Goal: Task Accomplishment & Management: Manage account settings

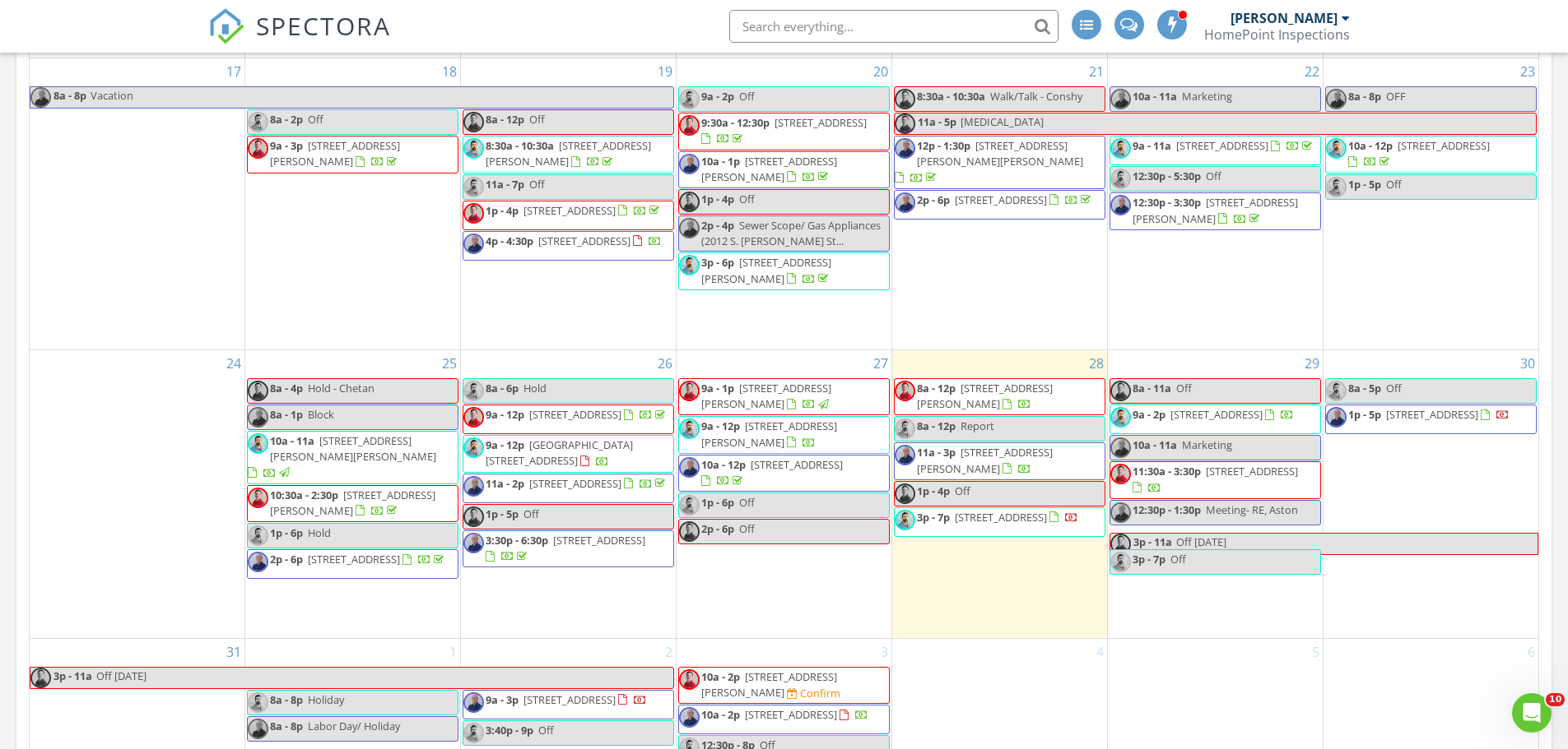
scroll to position [1171, 0]
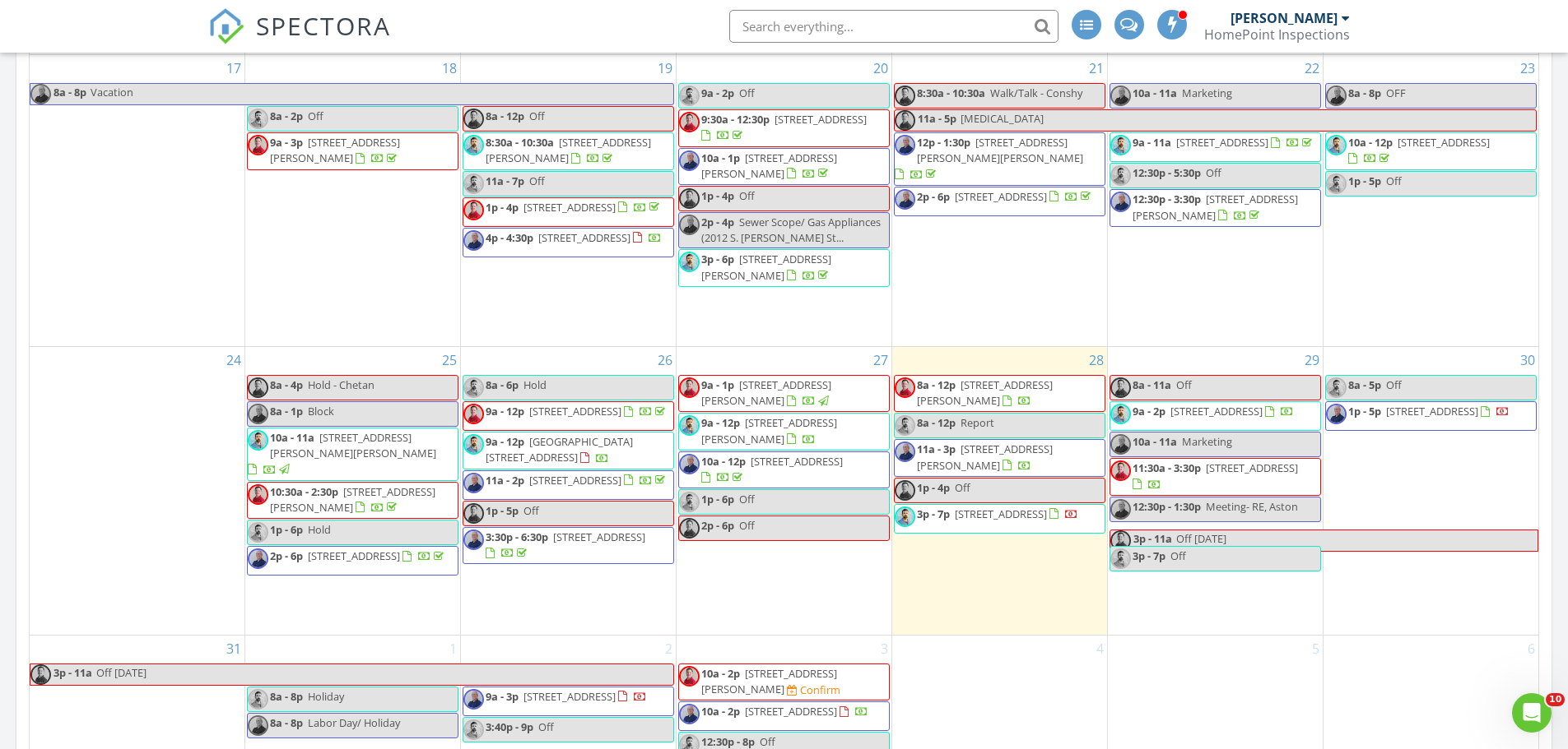
click at [827, 670] on span "720 S Chadwick St, Philadelphia 19146" at bounding box center [769, 681] width 135 height 31
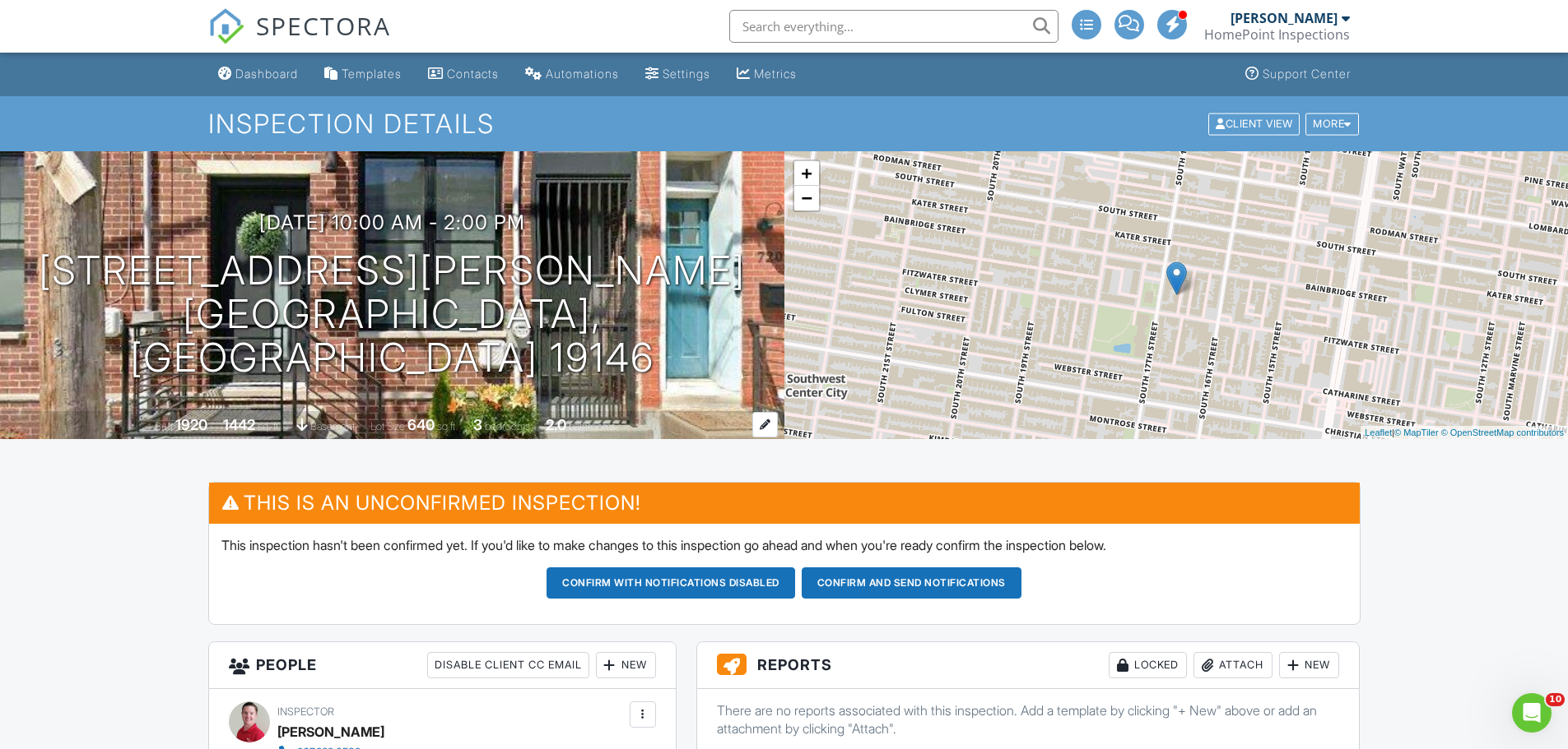
click at [234, 427] on div "1442" at bounding box center [239, 425] width 32 height 18
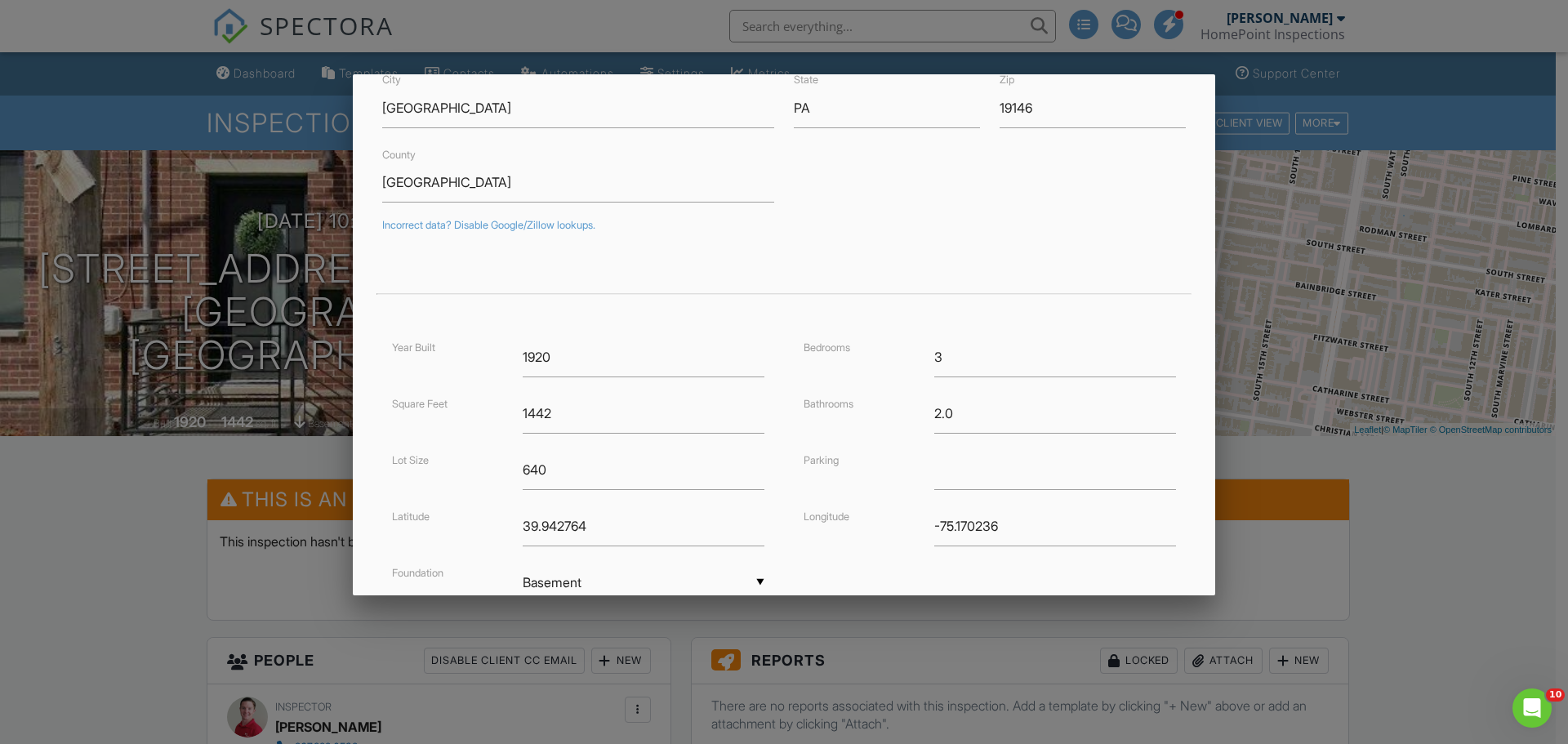
scroll to position [163, 0]
drag, startPoint x: 584, startPoint y: 416, endPoint x: 429, endPoint y: 401, distance: 155.7
click at [429, 403] on div "Square Feet 1442" at bounding box center [578, 412] width 392 height 40
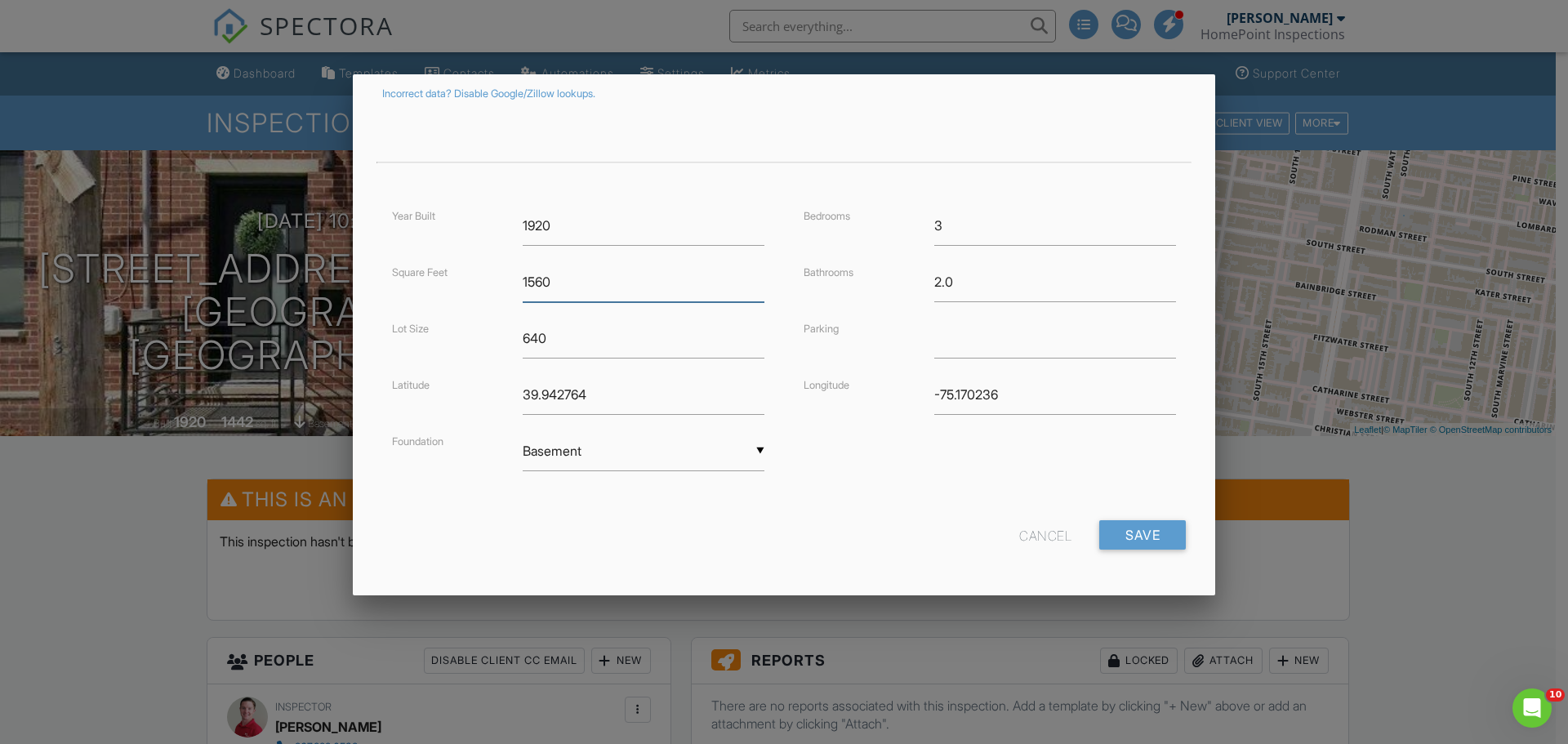
scroll to position [296, 0]
type input "1560"
click at [1119, 541] on input "Save" at bounding box center [1143, 533] width 86 height 29
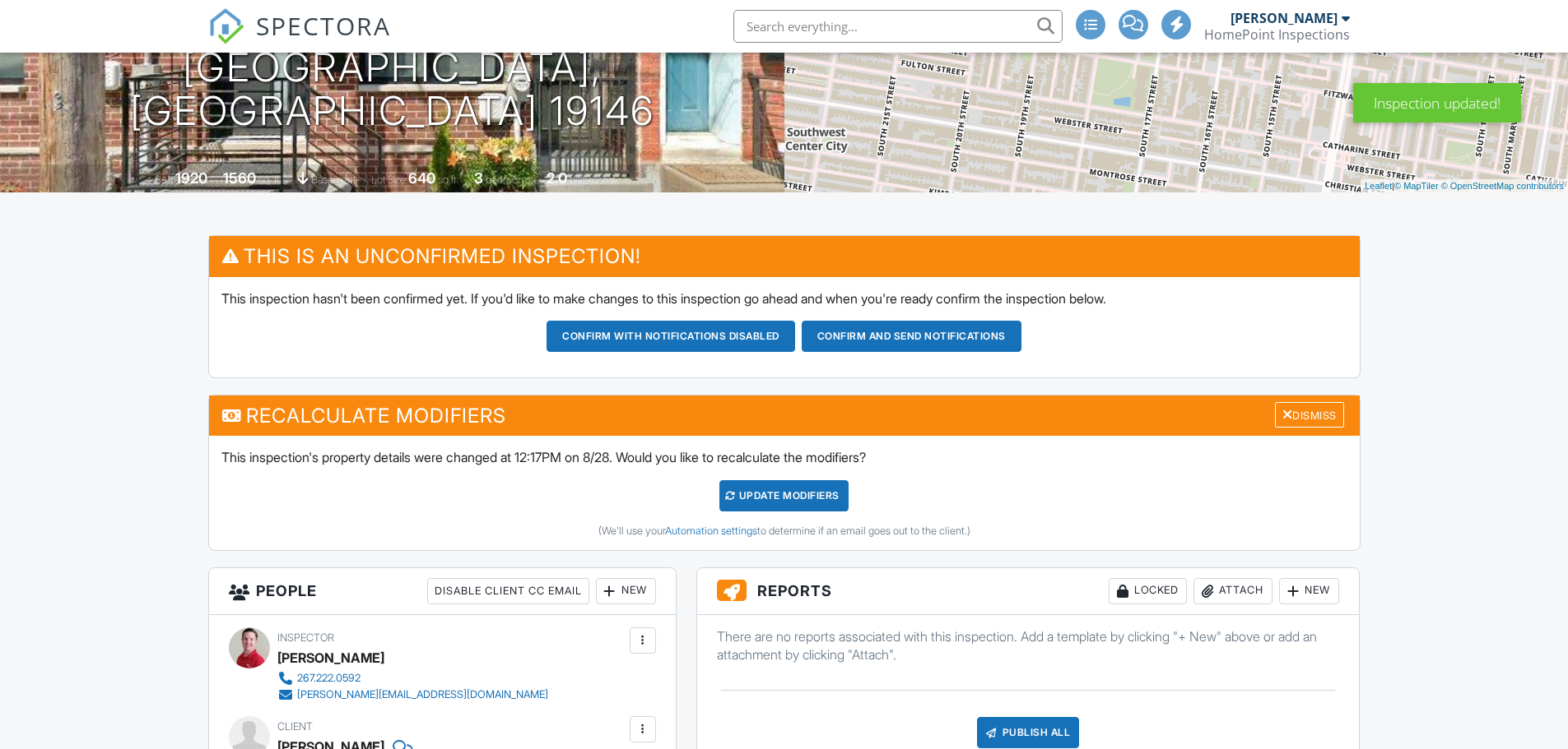
click at [728, 500] on div at bounding box center [731, 496] width 11 height 10
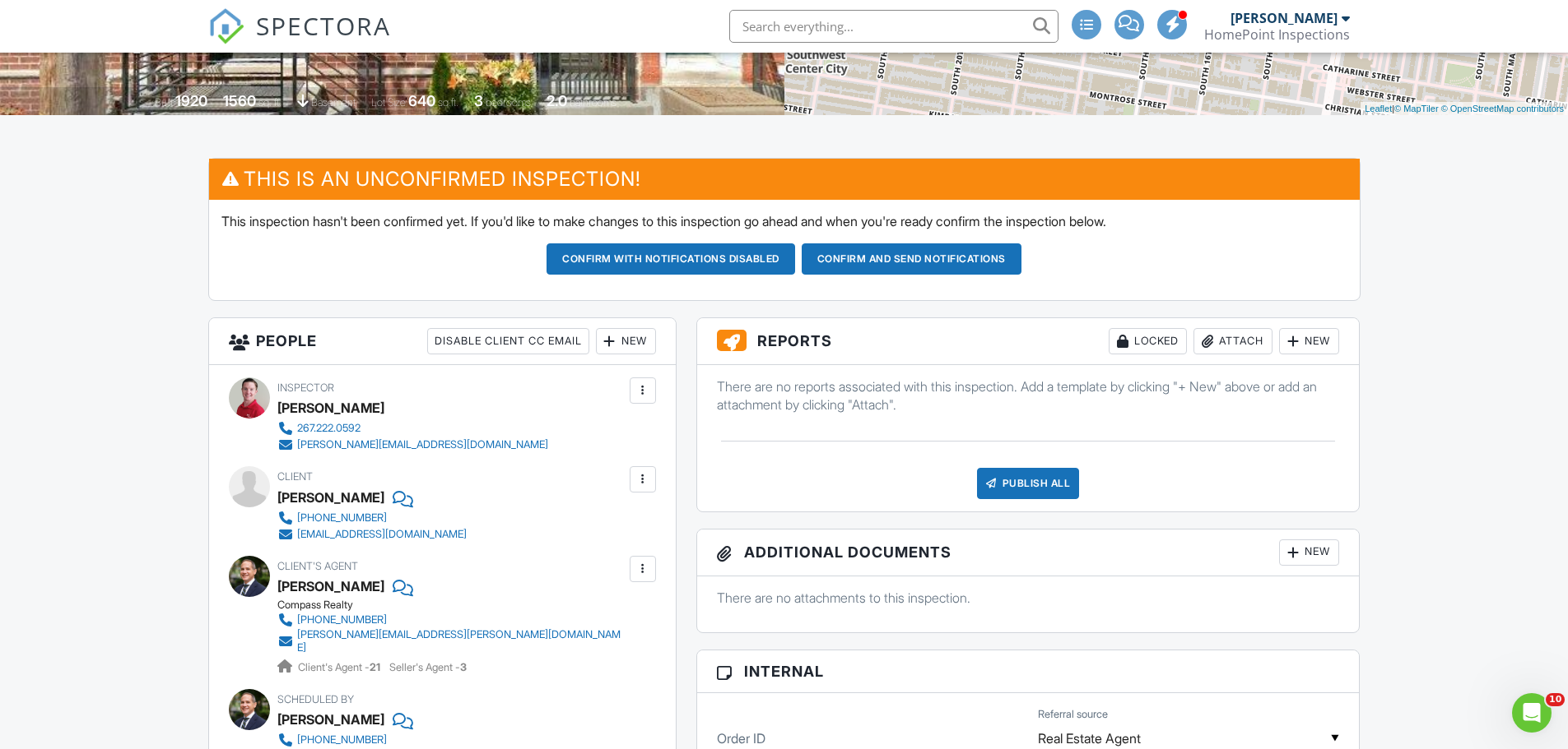
scroll to position [324, 0]
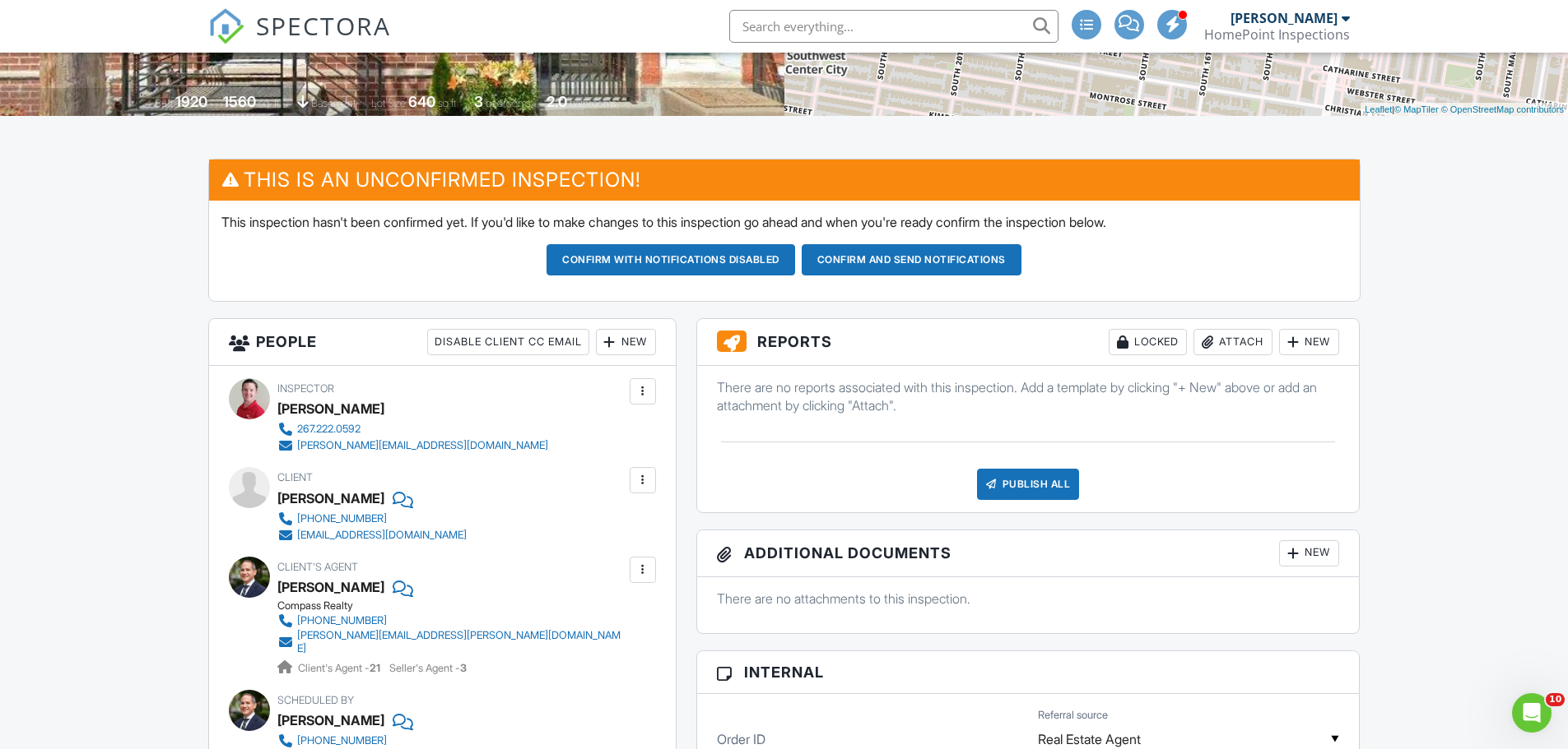
click at [795, 263] on button "Confirm and send notifications" at bounding box center [670, 260] width 249 height 32
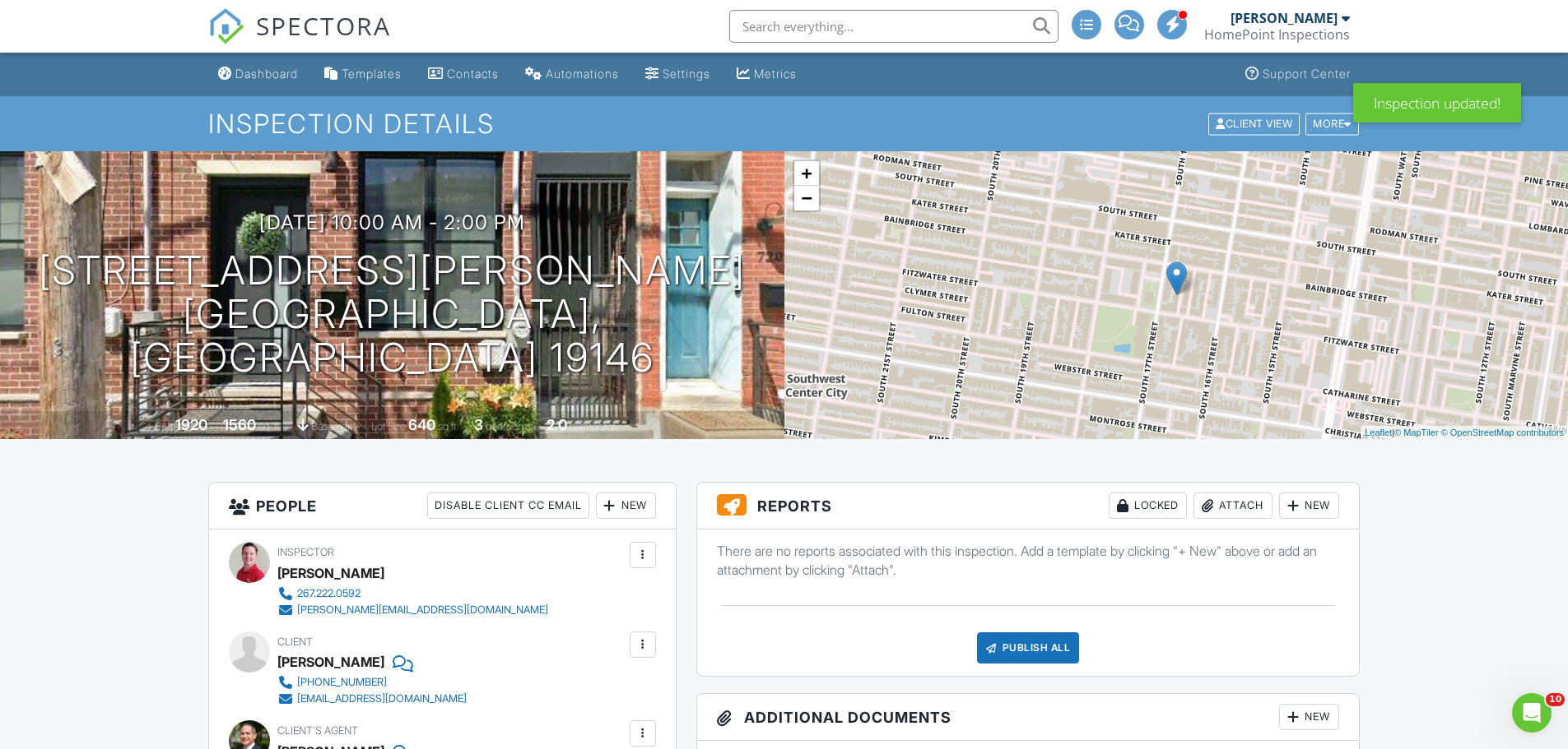
drag, startPoint x: 276, startPoint y: 3, endPoint x: 226, endPoint y: 37, distance: 60.5
click at [226, 37] on img at bounding box center [226, 26] width 36 height 36
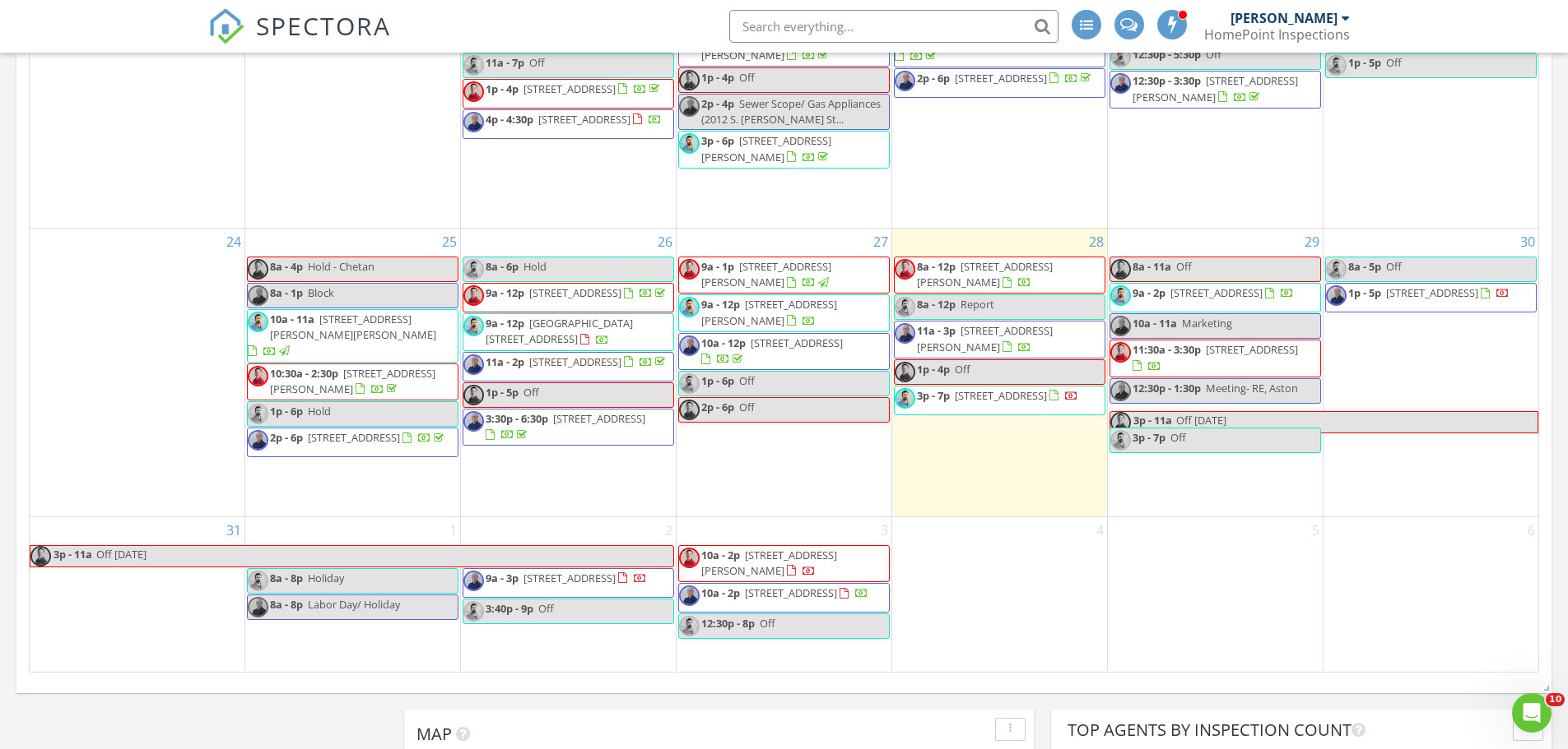
scroll to position [1305, 0]
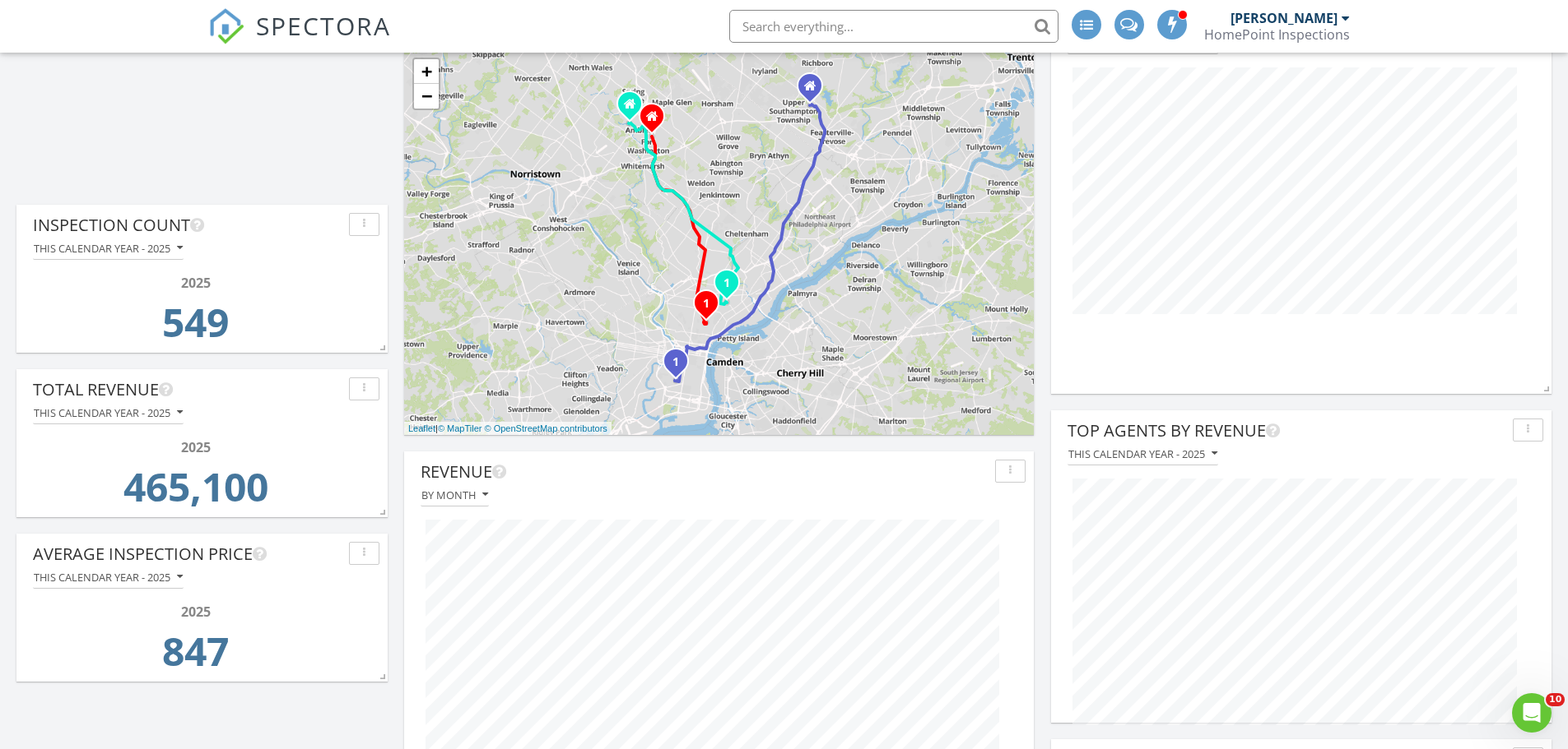
scroll to position [1389, 0]
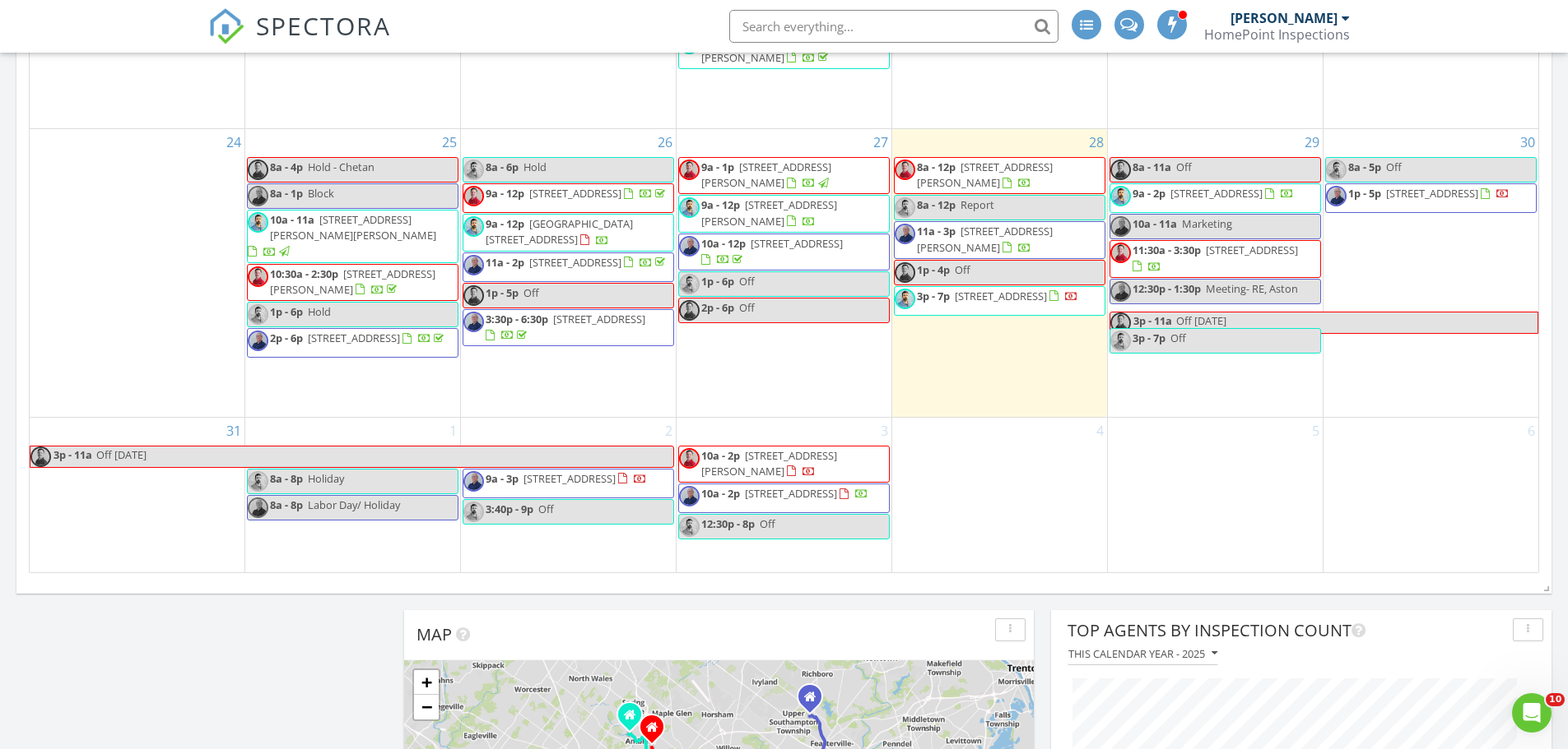
drag, startPoint x: 1062, startPoint y: 215, endPoint x: 1056, endPoint y: 185, distance: 30.6
click at [1056, 185] on span "8a - 12p 412 W Norris St, Philadelphia 19122" at bounding box center [1000, 175] width 210 height 32
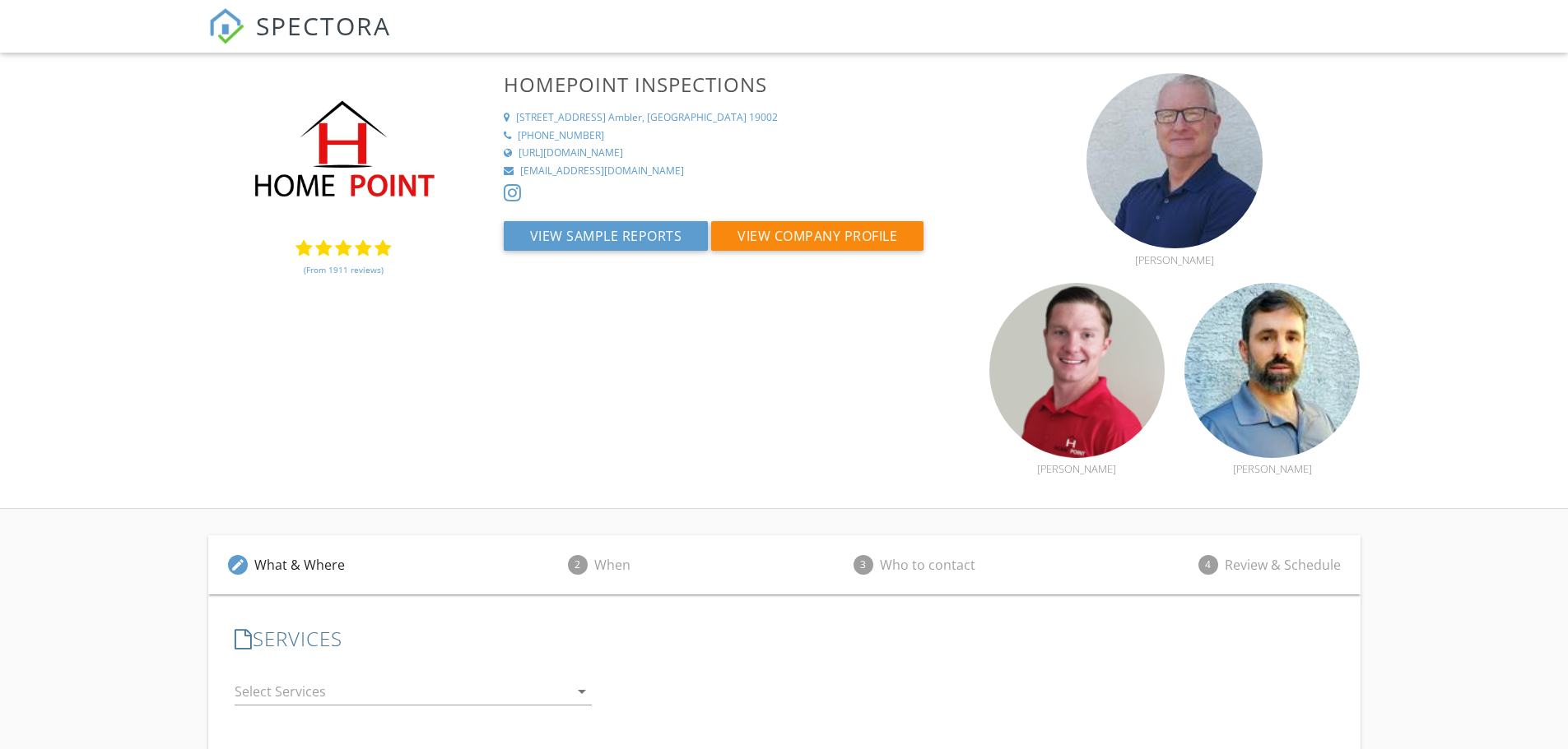
click at [326, 277] on link "(From 1911 reviews)" at bounding box center [343, 270] width 80 height 28
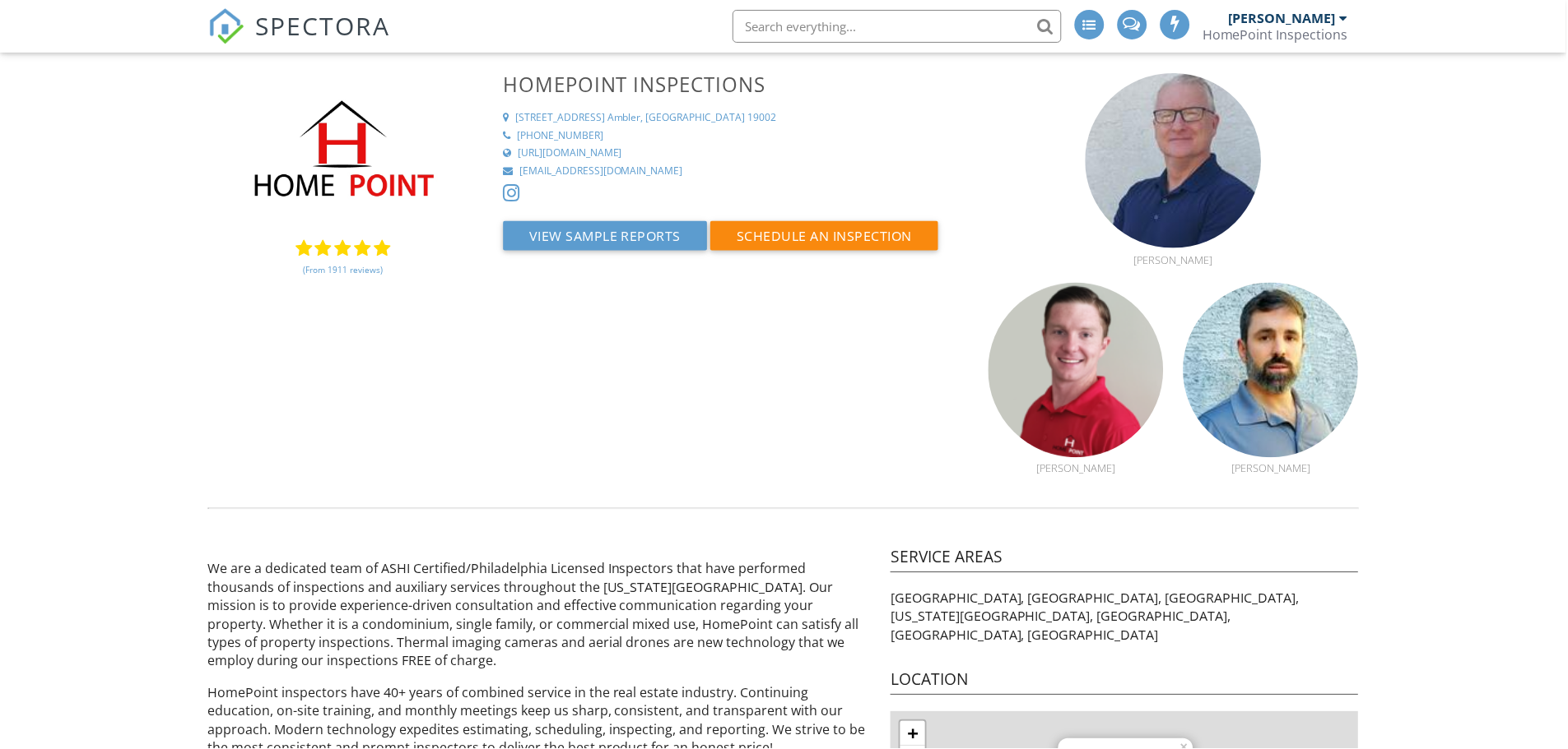
click at [333, 274] on link "(From 1911 reviews)" at bounding box center [343, 270] width 80 height 28
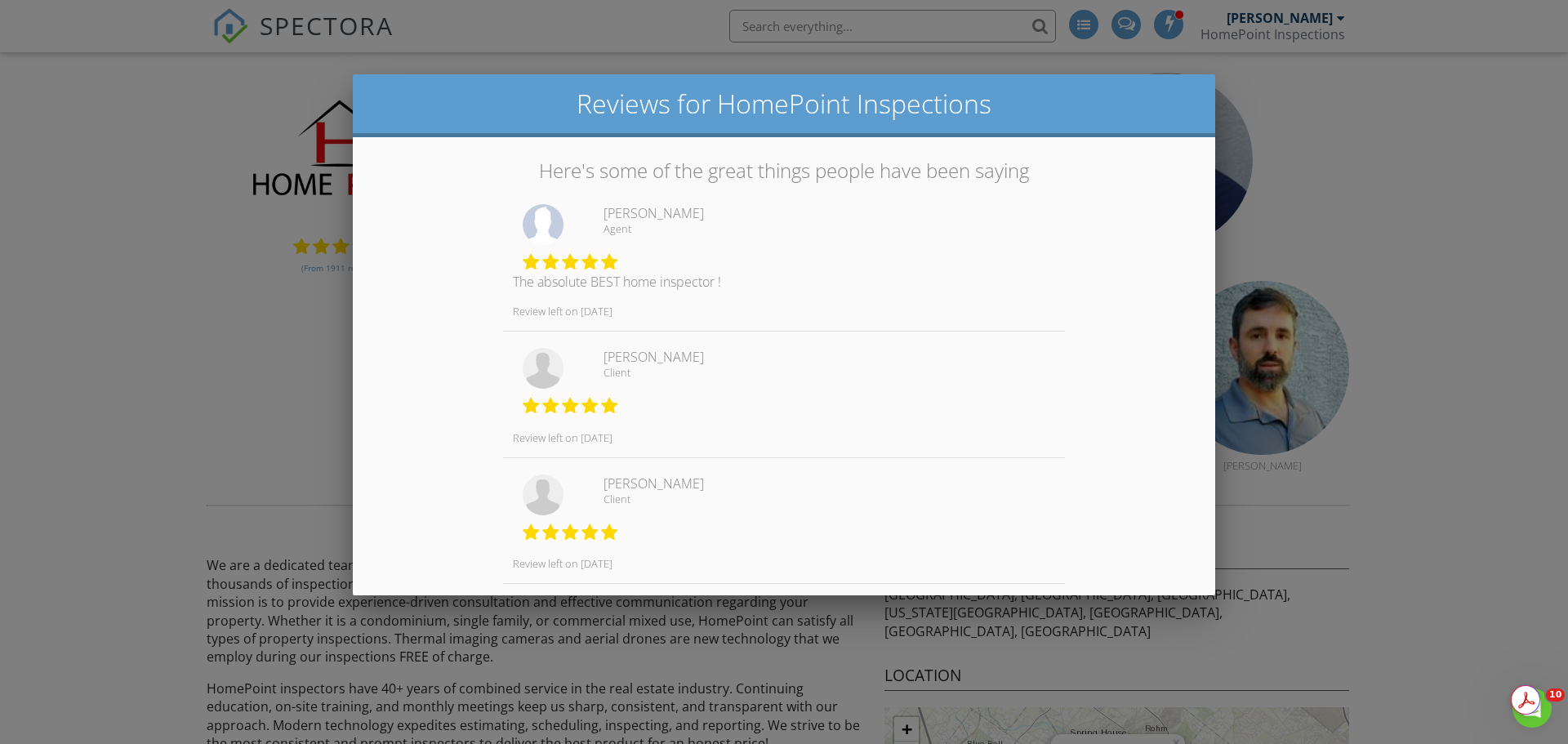
click at [301, 283] on div at bounding box center [784, 383] width 1568 height 931
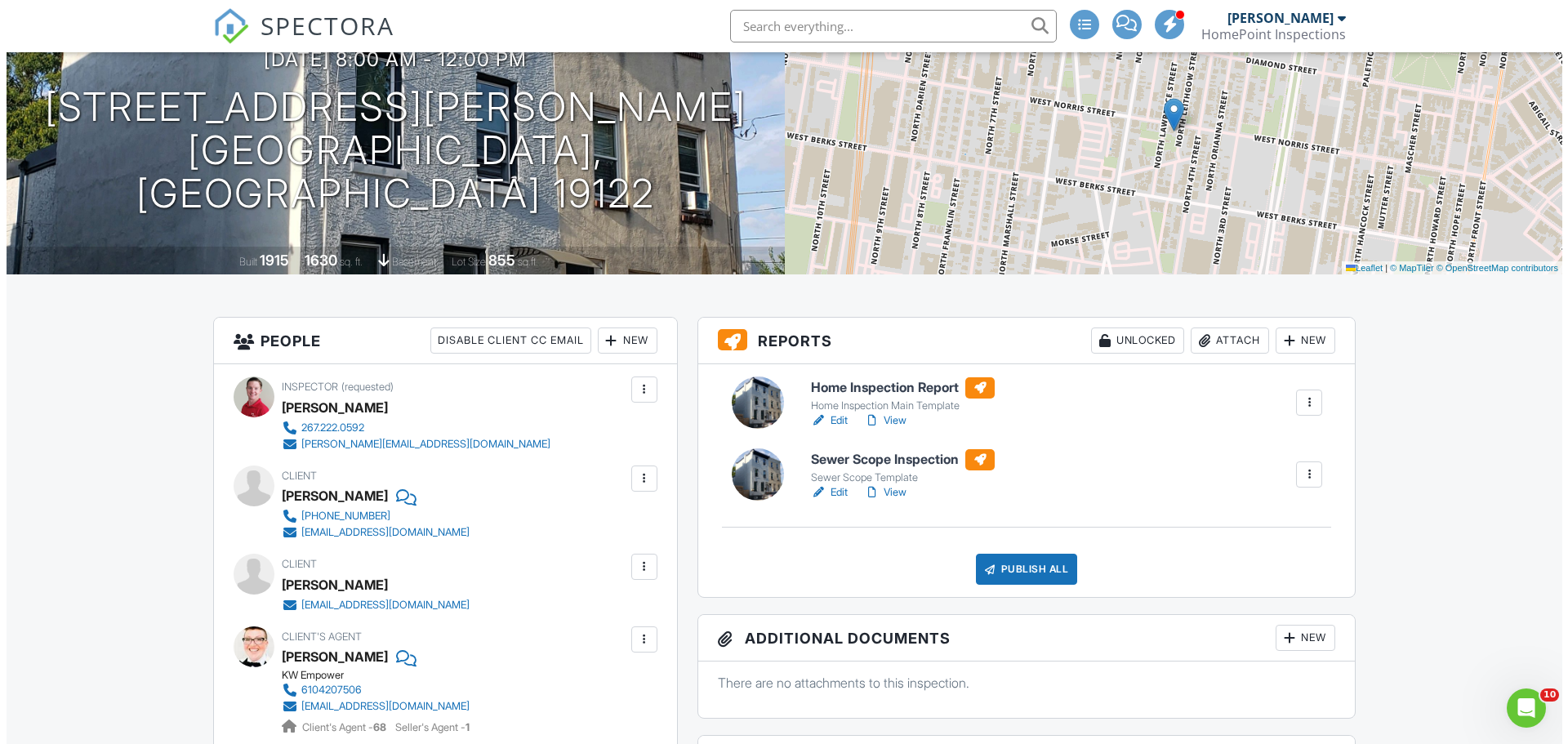
scroll to position [163, 0]
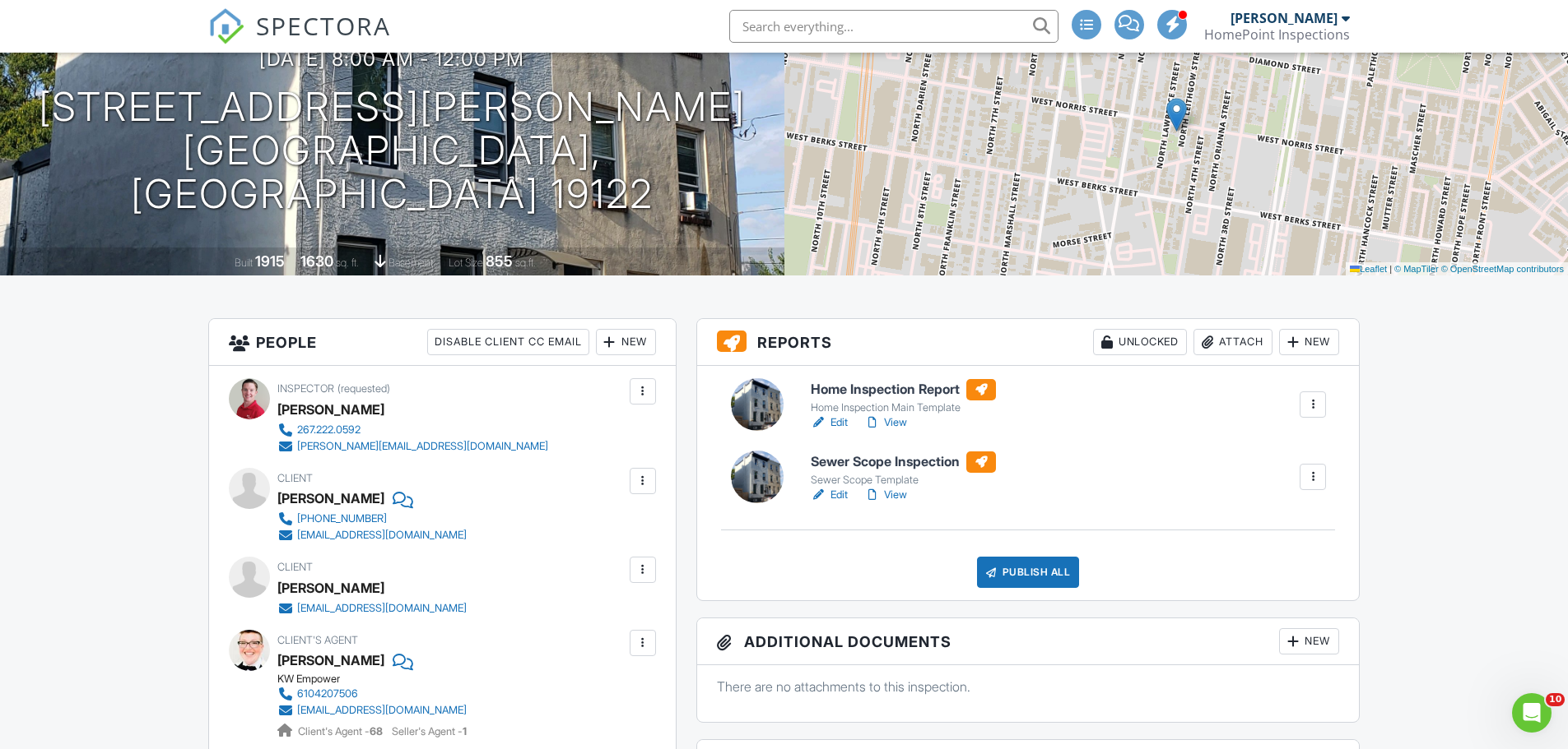
click at [1216, 336] on div "Attach" at bounding box center [1232, 342] width 79 height 26
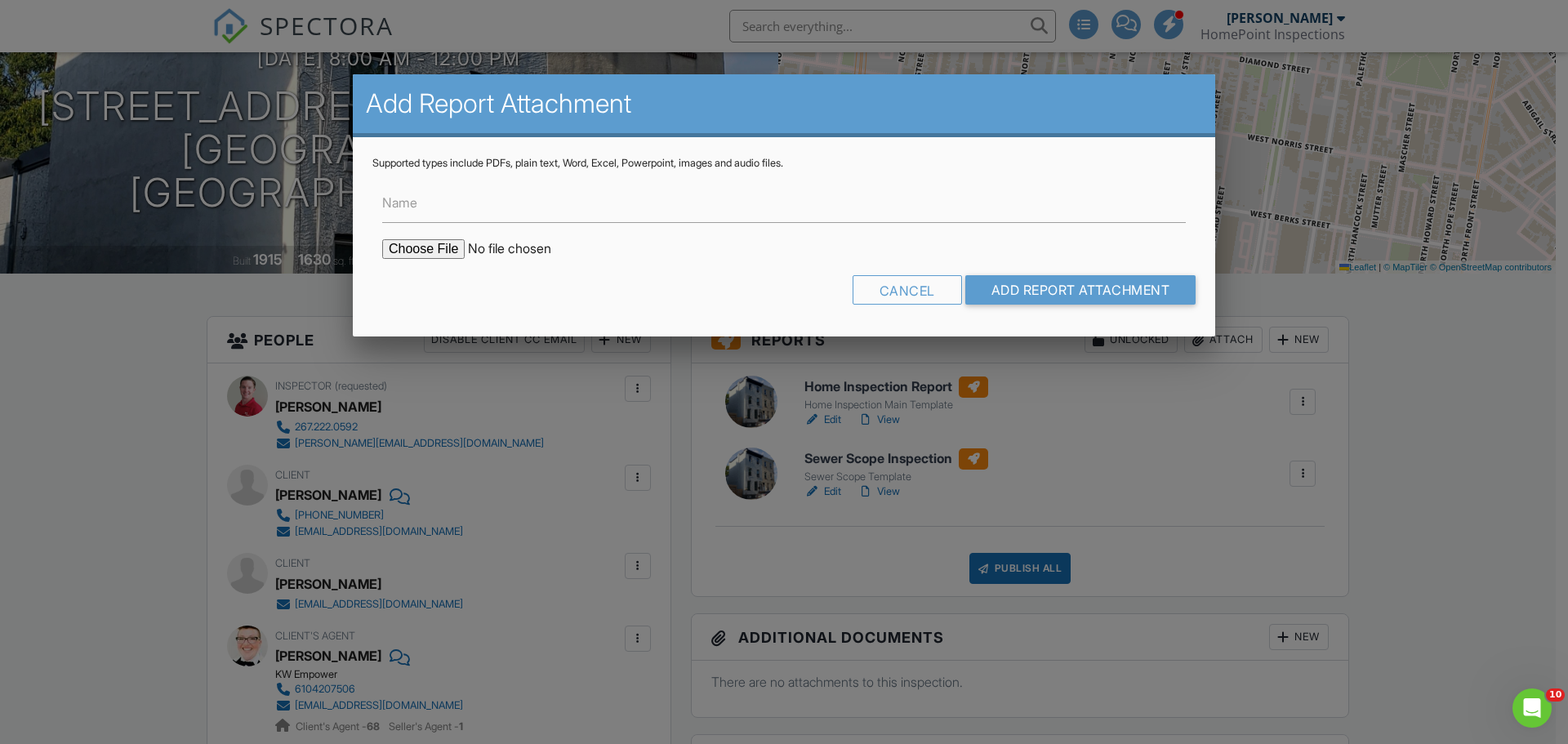
click at [433, 245] on input "file" at bounding box center [521, 249] width 278 height 19
type input "C:\fakepath\Termite Report [STREET_ADDRESS][PERSON_NAME]pdf"
click at [1042, 289] on input "Add Report Attachment" at bounding box center [1080, 290] width 231 height 29
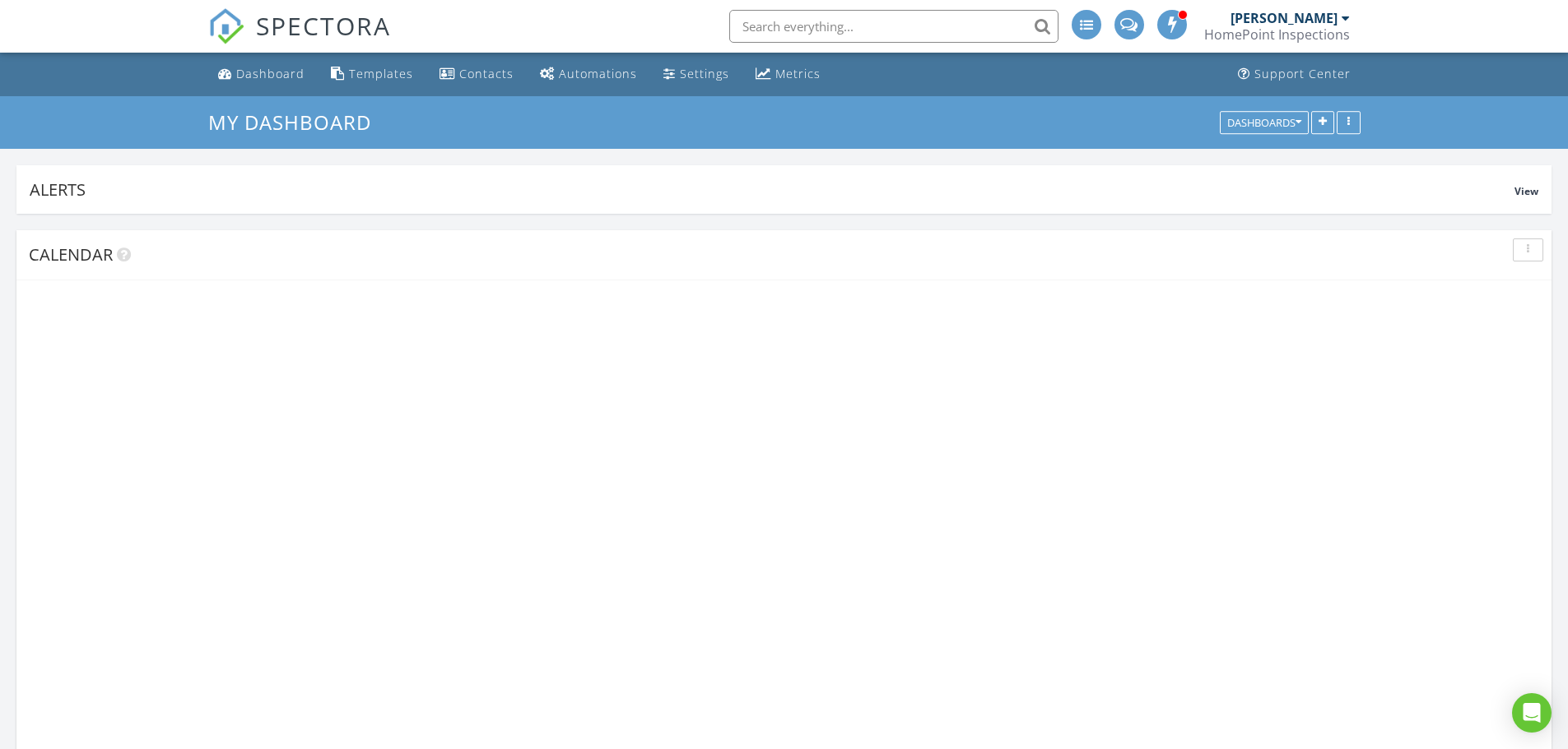
scroll to position [4402, 1593]
click at [901, 32] on input "text" at bounding box center [893, 26] width 329 height 32
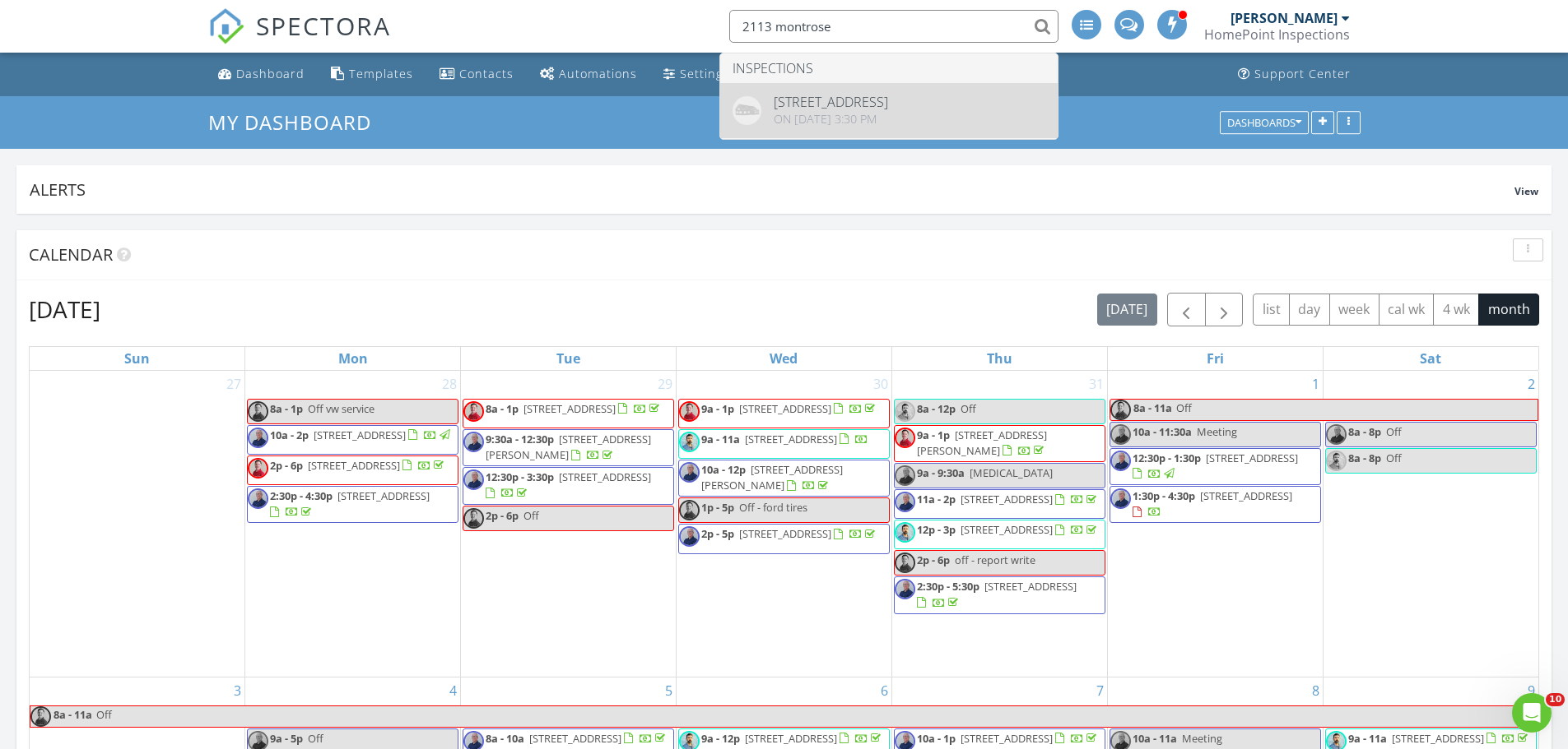
type input "2113 montrose"
